Goal: Use online tool/utility: Use online tool/utility

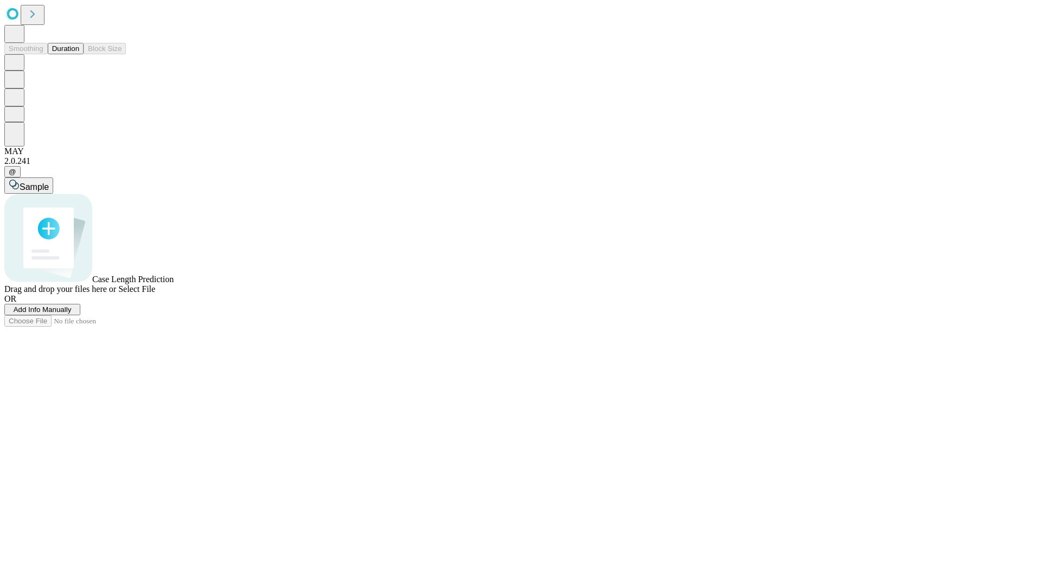
click at [79, 54] on button "Duration" at bounding box center [66, 48] width 36 height 11
click at [49, 182] on span "Sample" at bounding box center [34, 186] width 29 height 9
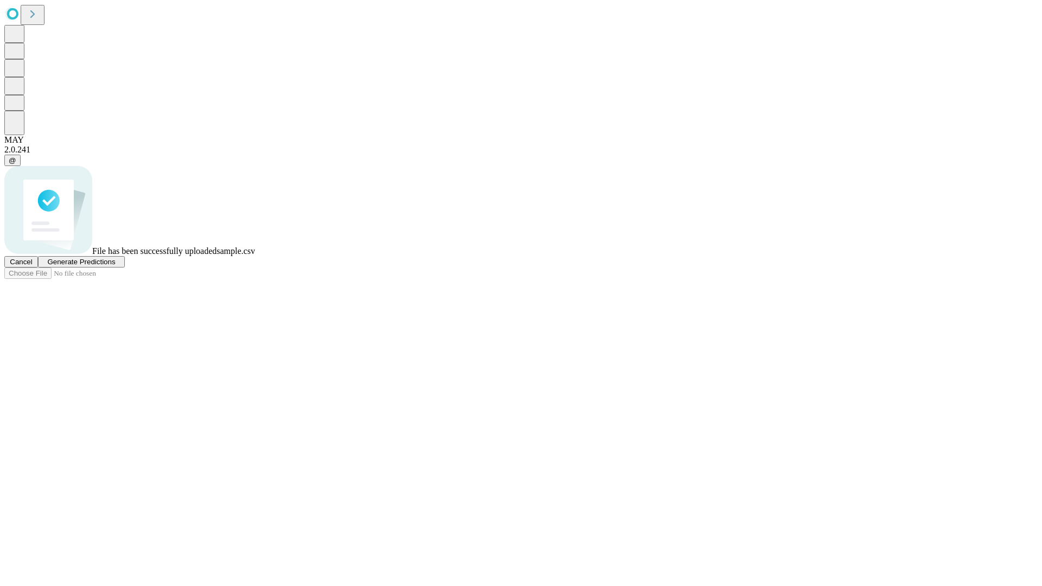
click at [115, 266] on span "Generate Predictions" at bounding box center [81, 262] width 68 height 8
